Goal: Task Accomplishment & Management: Manage account settings

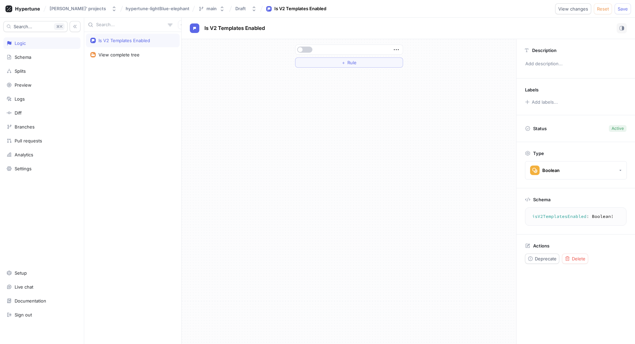
click at [306, 51] on button "button" at bounding box center [304, 50] width 15 height 6
click at [135, 44] on div "Is V2 Templates Enabled" at bounding box center [133, 41] width 94 height 14
click at [543, 69] on p "Add description..." at bounding box center [575, 64] width 107 height 12
type textarea "x"
type textarea "F"
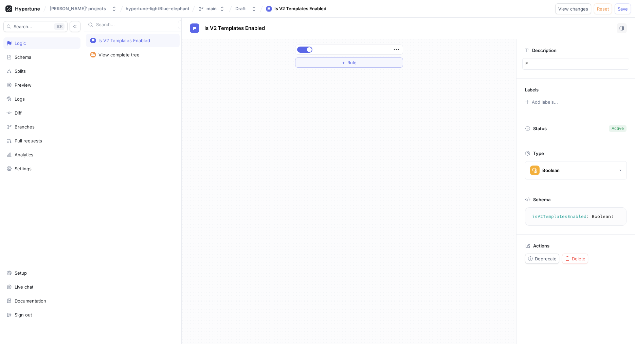
type textarea "x"
type textarea "Fl"
type textarea "x"
type textarea "Fla"
type textarea "x"
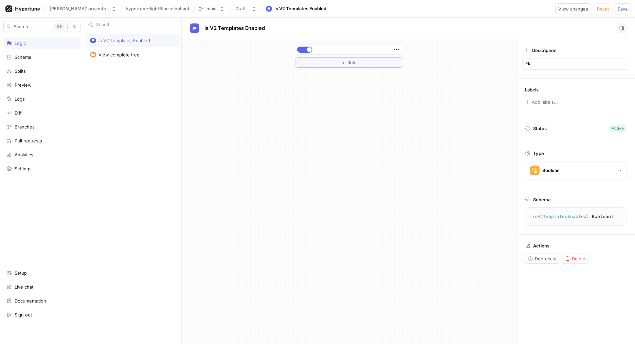
type textarea "Fla"
type textarea "x"
type textarea "Fla t"
type textarea "x"
type textarea "Fla to"
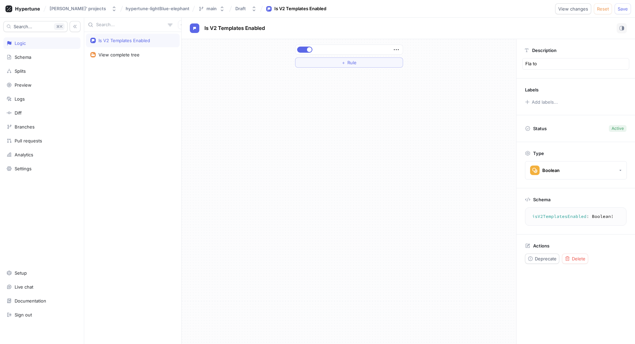
type textarea "x"
type textarea "Fla to e"
type textarea "x"
type textarea "Fla to en"
type textarea "x"
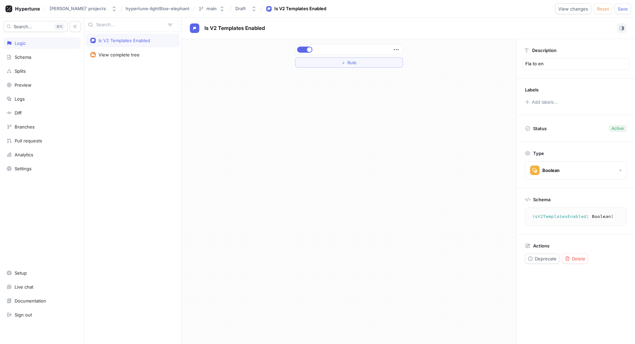
type textarea "Fla to ena"
type textarea "x"
type textarea "Fla to enab"
type textarea "x"
type textarea "Fla to enabl"
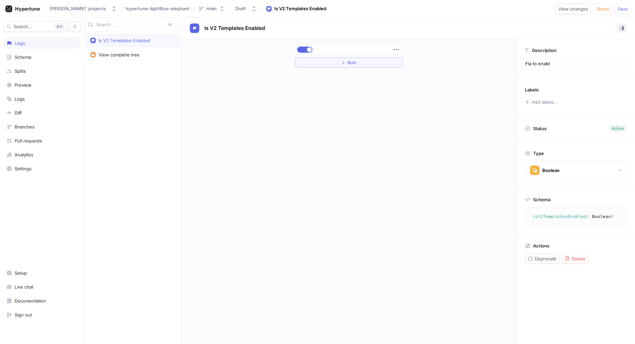
type textarea "x"
type textarea "Fla to enable"
type textarea "x"
type textarea "Fla to enable"
type textarea "x"
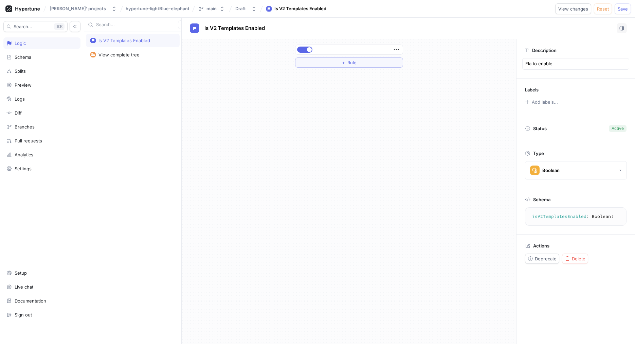
type textarea "Fla to enable n"
type textarea "x"
type textarea "Fla to enable ne"
type textarea "x"
type textarea "Fla to enable new"
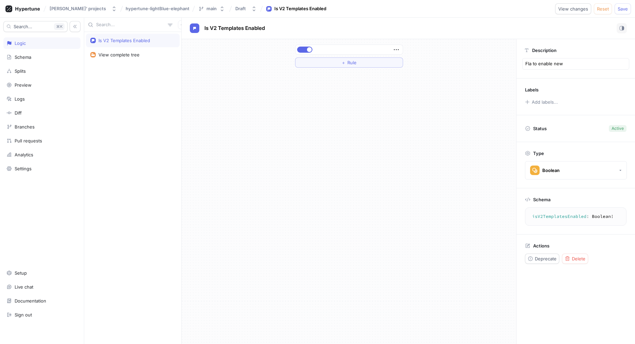
type textarea "x"
type textarea "Fla to enable new"
type textarea "x"
type textarea "Fla to enable new t"
type textarea "x"
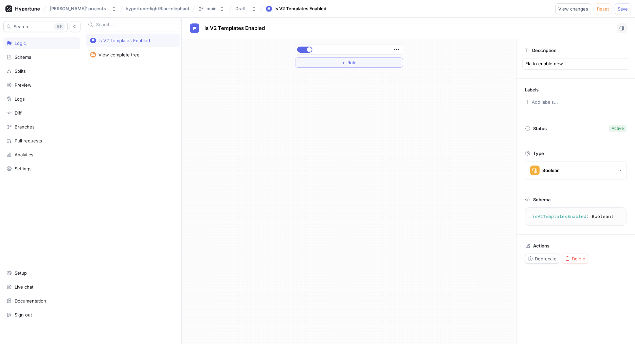
type textarea "Fla to enable new te"
type textarea "x"
type textarea "Fla to enable new temp"
type textarea "x"
type textarea "Fla to enable new templ"
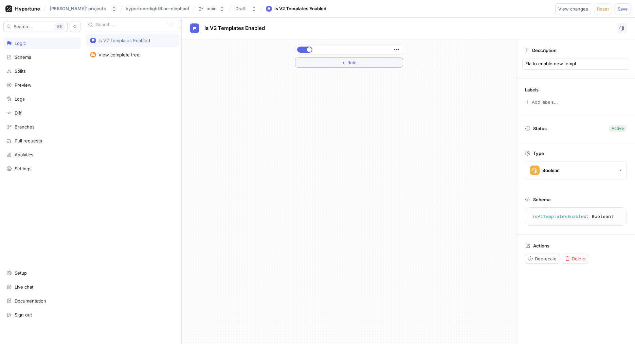
type textarea "x"
type textarea "Fla to enable new templa"
type textarea "x"
type textarea "Fla to enable new templ"
type textarea "x"
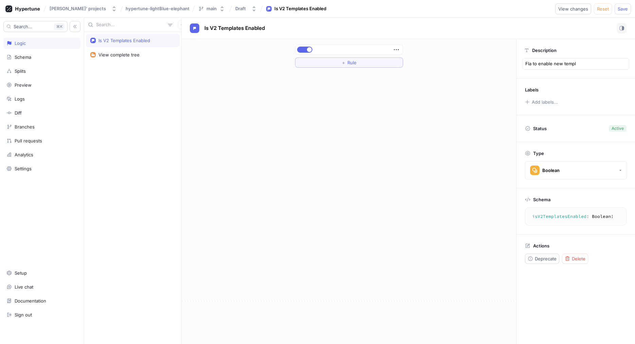
type textarea "Fla to enable new temp"
type textarea "x"
type textarea "Fla to enable new tem"
type textarea "x"
type textarea "Fla to enable new te"
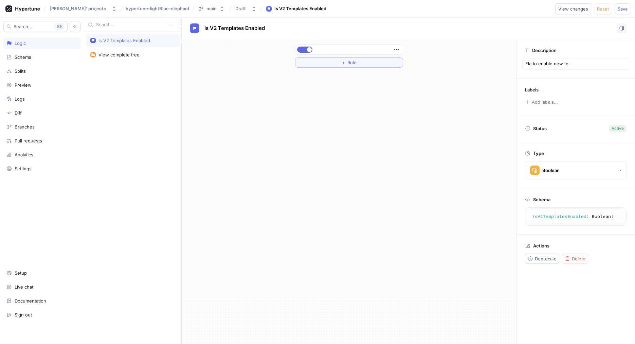
type textarea "x"
type textarea "Fla to enable new t"
type textarea "x"
type textarea "Fla to enable new"
type textarea "x"
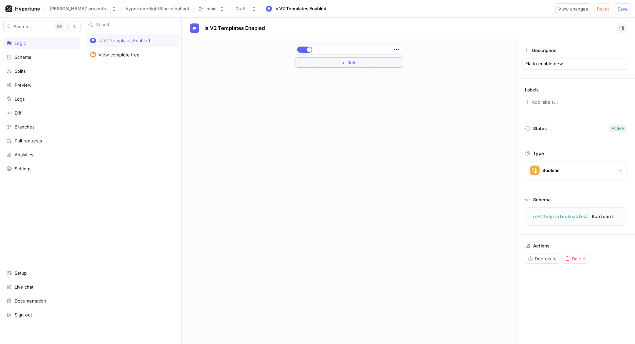
type textarea "Fla to enable new V"
type textarea "x"
type textarea "Fla to enable new V""
type textarea "x"
type textarea "Fla to enable new V""
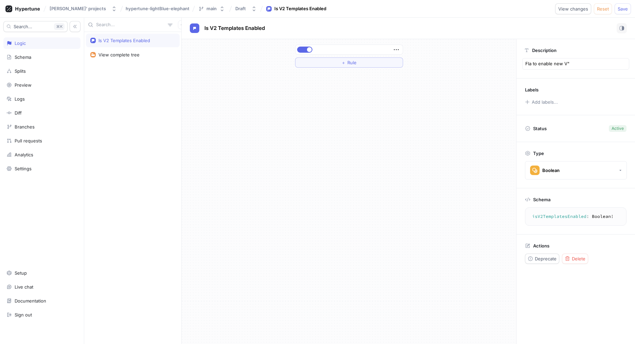
type textarea "x"
type textarea "Fla to enable new V" t"
type textarea "x"
type textarea "Fla to enable new V" te"
type textarea "x"
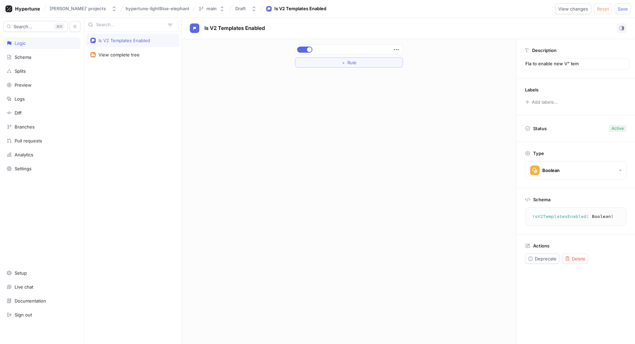
type textarea "Fla to enable new V" temp"
type textarea "x"
type textarea "Fla to enable new V" templ"
type textarea "x"
type textarea "Fla to enable new V" templa"
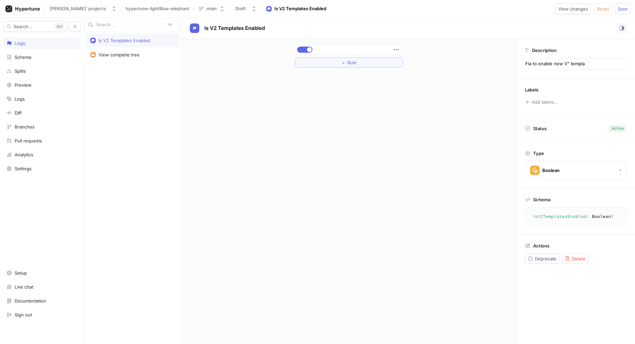
type textarea "x"
type textarea "Fla to enable new V" templat"
type textarea "x"
type textarea "Fla to enable new V" template"
type textarea "x"
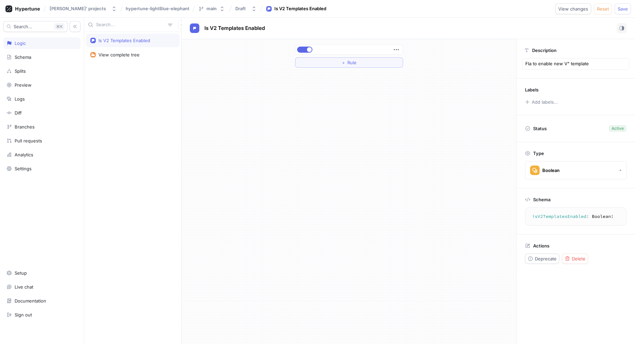
type textarea "Fla to enable new V" templates"
click at [405, 119] on div "＋ Rule" at bounding box center [349, 191] width 335 height 305
click at [621, 6] on button "Save" at bounding box center [623, 8] width 16 height 11
click at [555, 216] on textarea "isV2TemplatesEnabled: Boolean!" at bounding box center [575, 216] width 95 height 12
